Goal: Find contact information: Find contact information

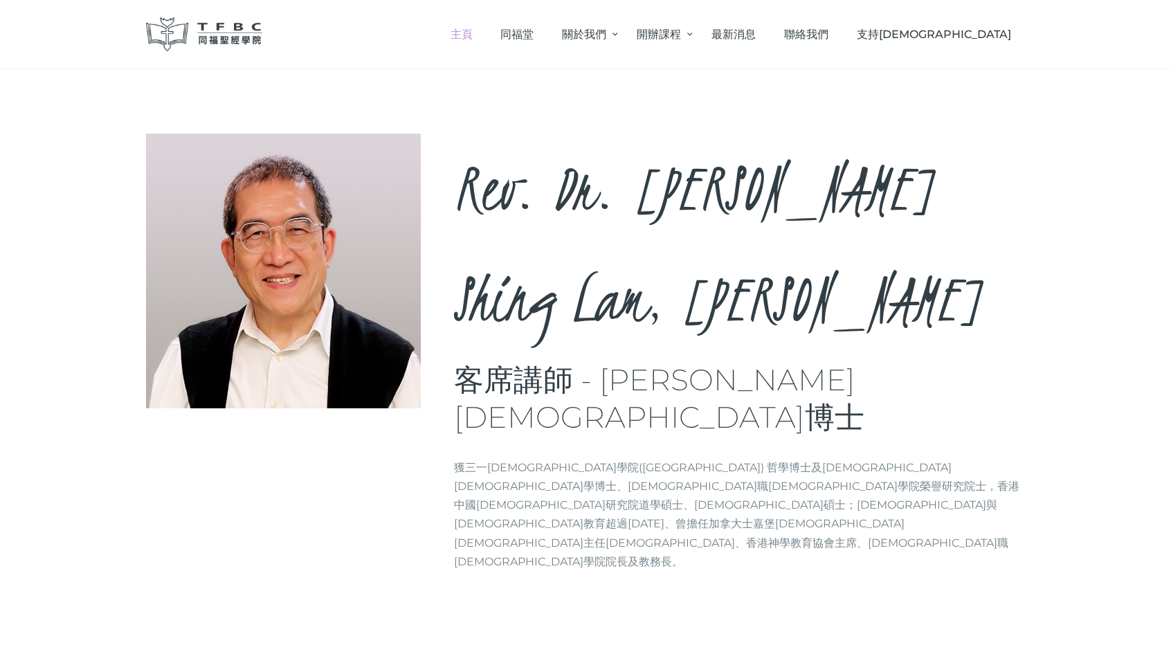
click at [473, 34] on span "主頁" at bounding box center [461, 34] width 22 height 13
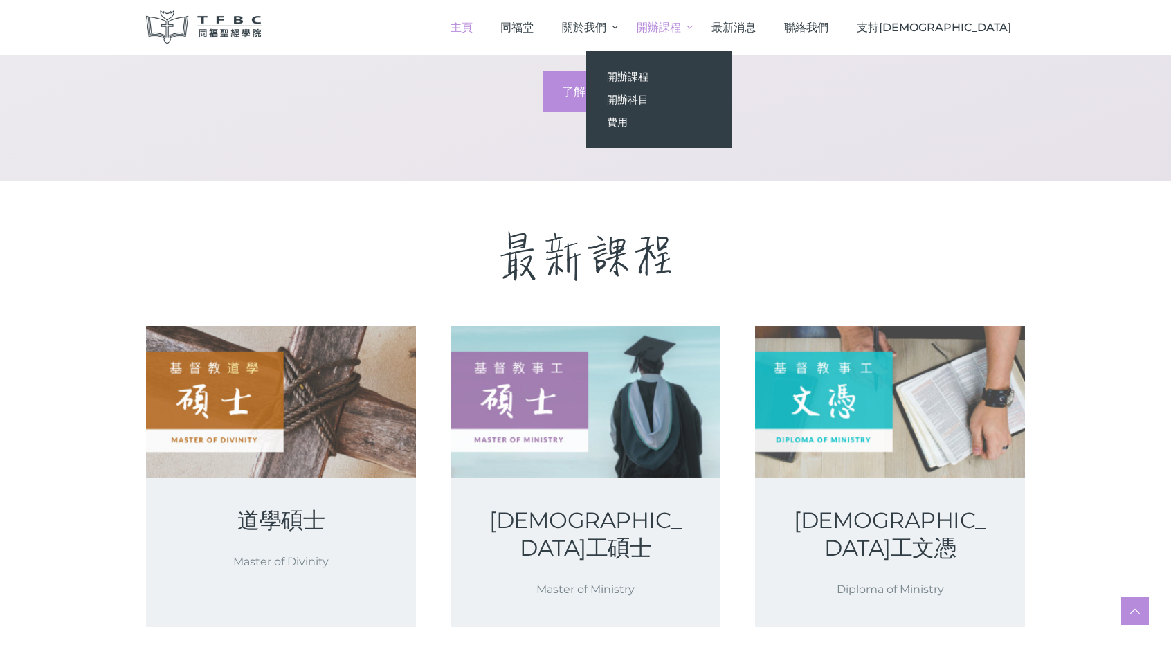
scroll to position [2065, 0]
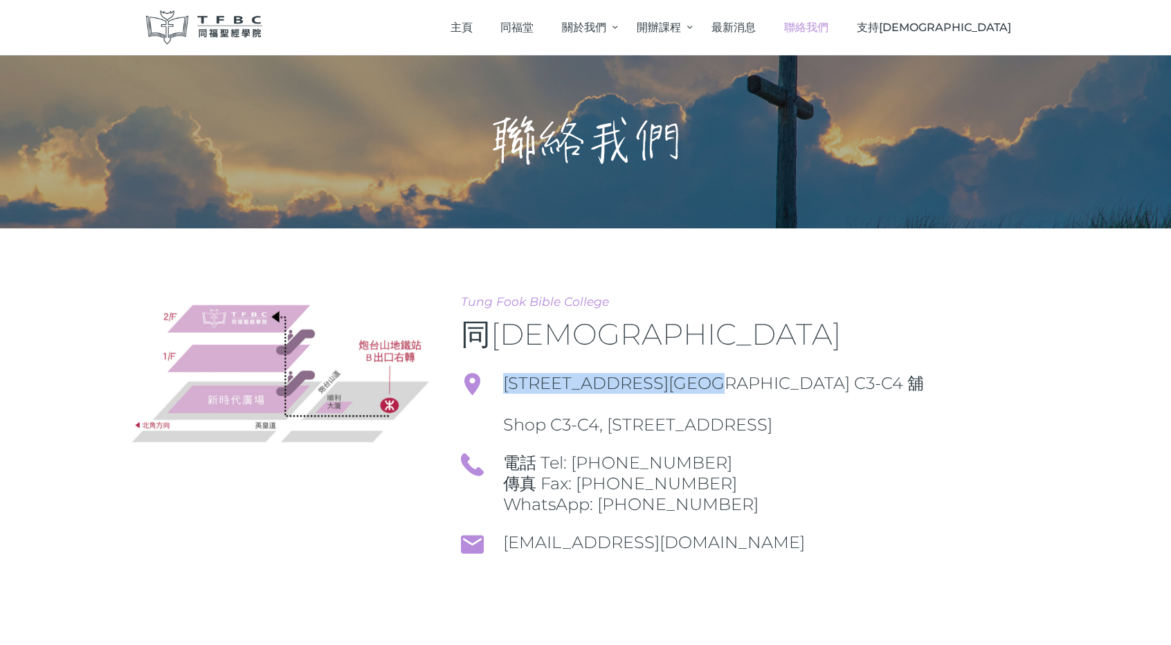
drag, startPoint x: 501, startPoint y: 385, endPoint x: 783, endPoint y: 375, distance: 282.5
click at [783, 375] on div "[STREET_ADDRESS][GEOGRAPHIC_DATA] C3-C4 舖 Shop C3-C4, 2/F., [GEOGRAPHIC_DATA], …" at bounding box center [743, 404] width 564 height 62
